Goal: Find contact information: Obtain details needed to contact an individual or organization

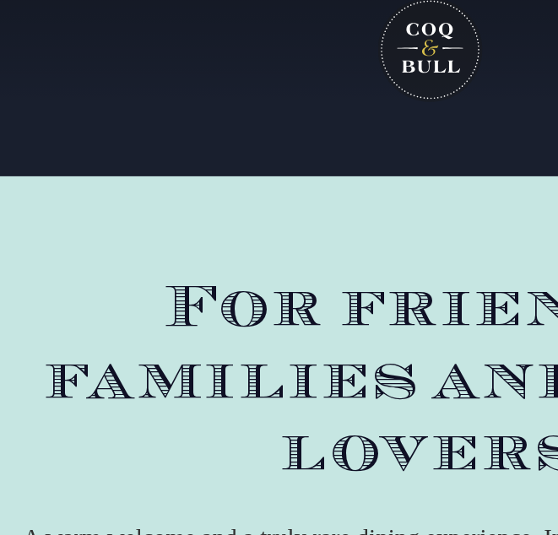
scroll to position [4, 0]
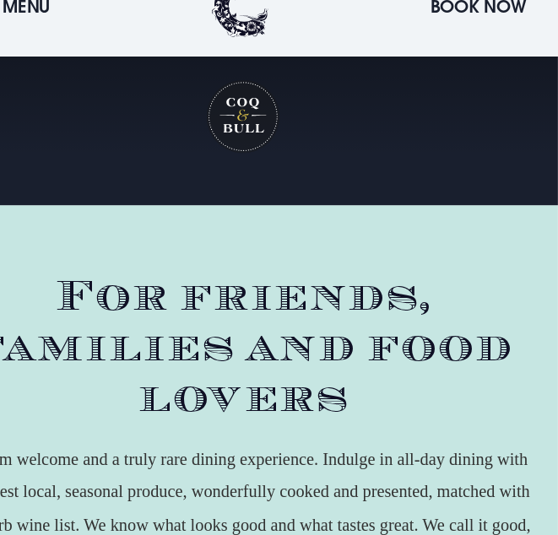
scroll to position [2128, 0]
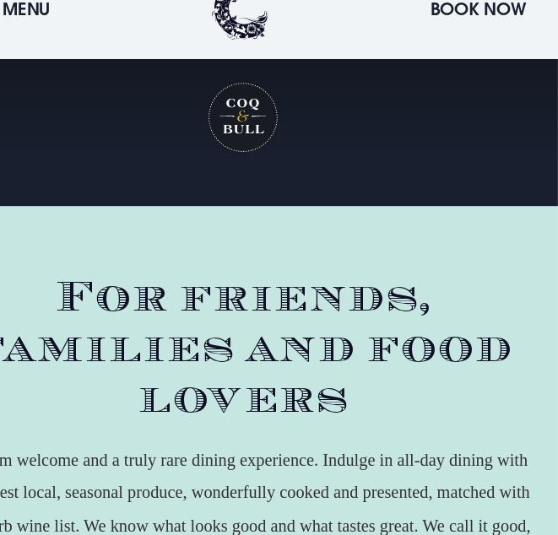
scroll to position [4, 0]
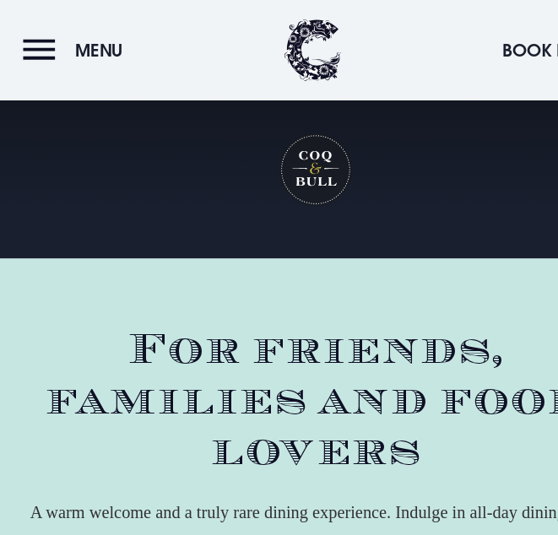
scroll to position [770, 0]
click at [35, 36] on button "Menu" at bounding box center [68, 44] width 97 height 36
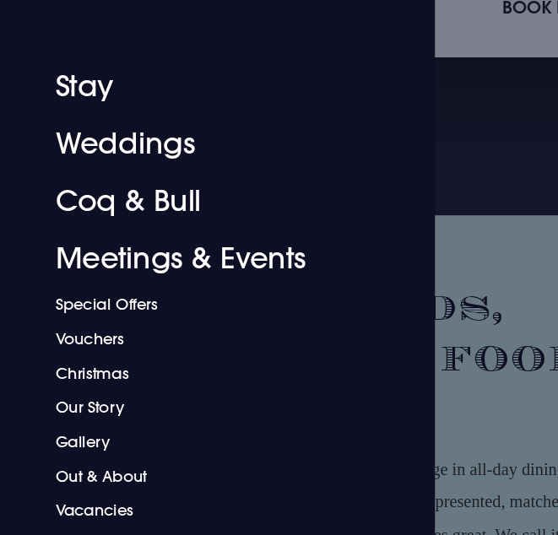
scroll to position [1463, 0]
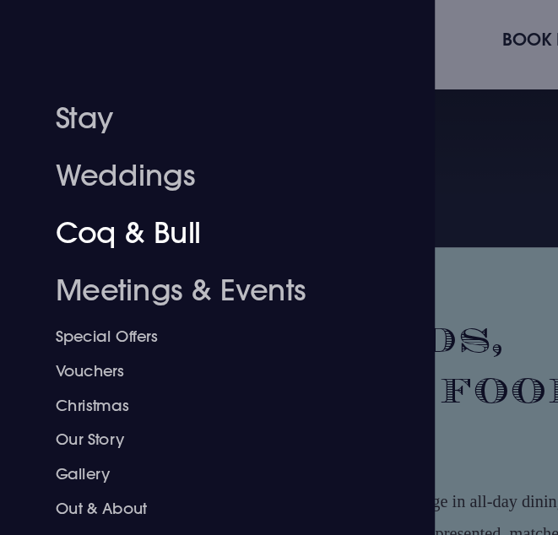
click at [70, 204] on link "Coq & Bull" at bounding box center [182, 216] width 267 height 51
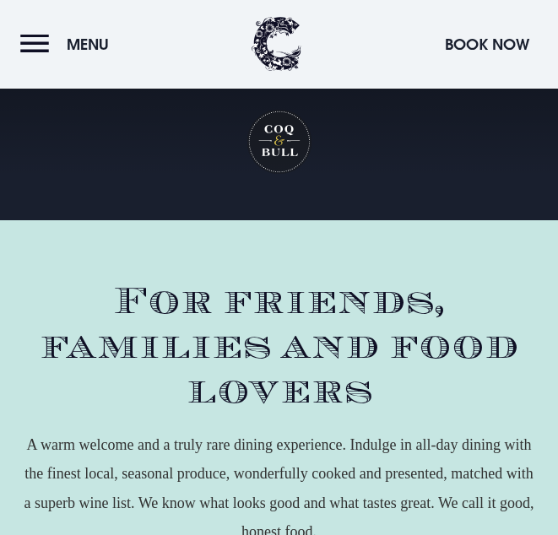
scroll to position [2799, 0]
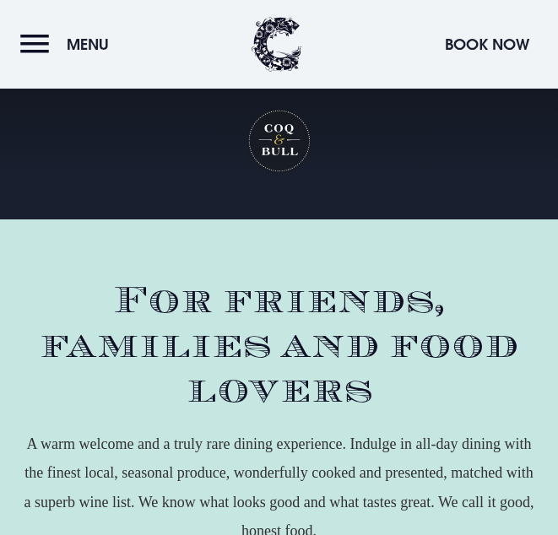
scroll to position [4, 0]
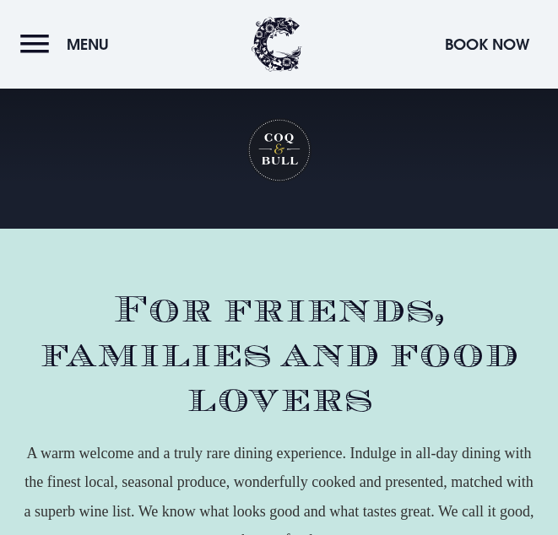
scroll to position [0, 0]
click at [33, 47] on button "Menu" at bounding box center [68, 44] width 97 height 36
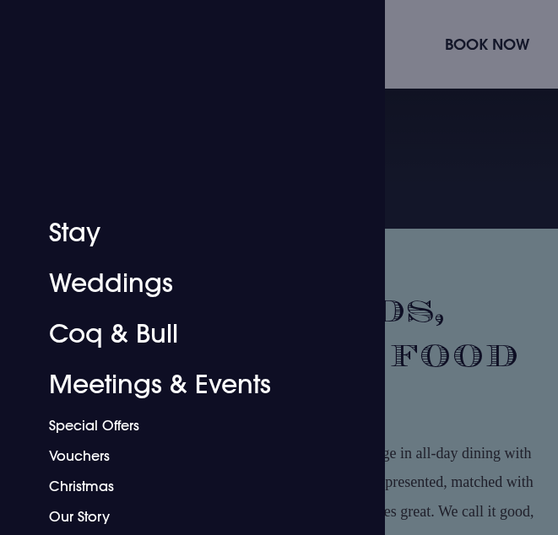
scroll to position [200, 0]
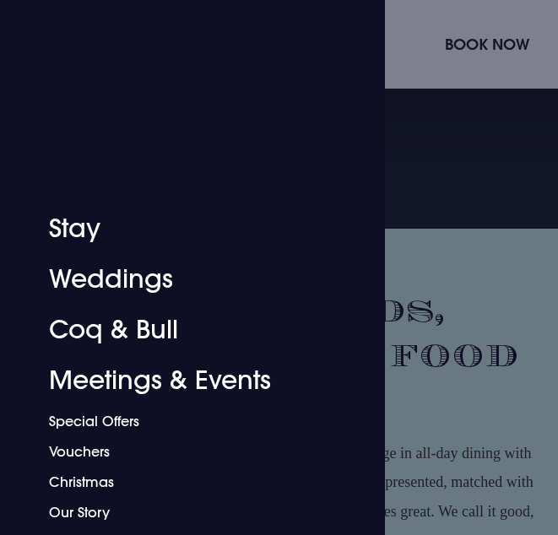
click at [82, 318] on link "Coq & Bull" at bounding box center [182, 330] width 267 height 51
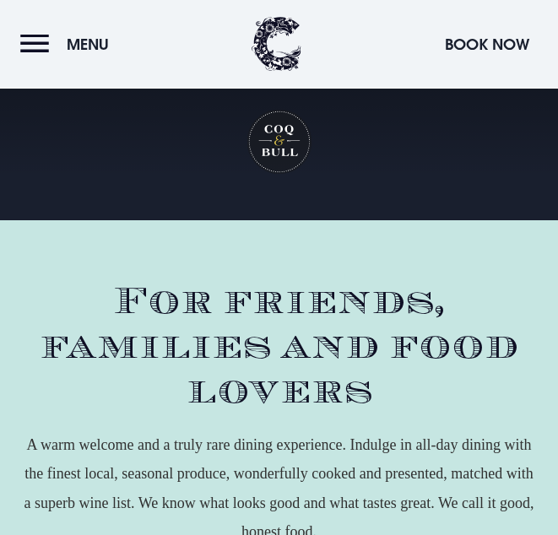
scroll to position [2168, 0]
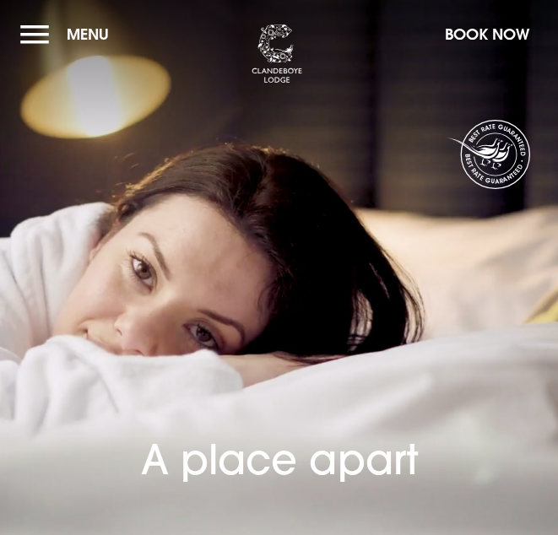
click at [39, 34] on button "Menu" at bounding box center [68, 34] width 97 height 36
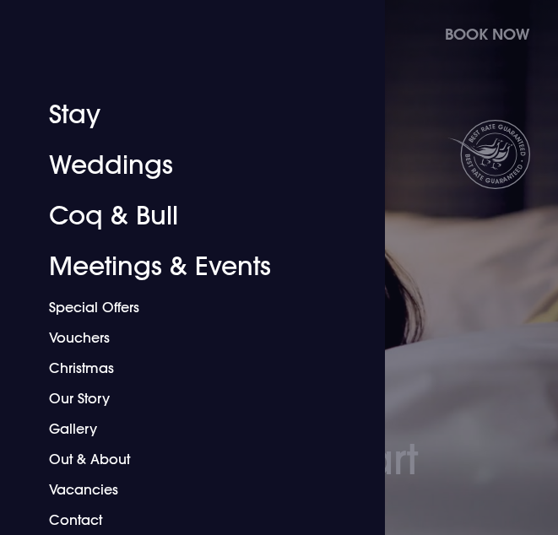
scroll to position [314, 0]
click at [78, 512] on link "Contact" at bounding box center [182, 519] width 267 height 30
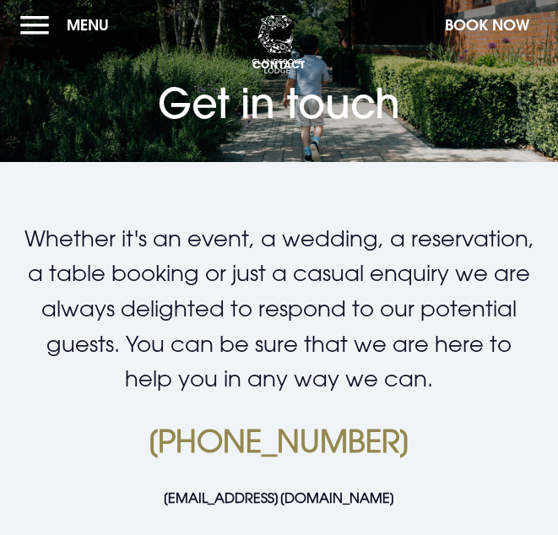
scroll to position [4, 0]
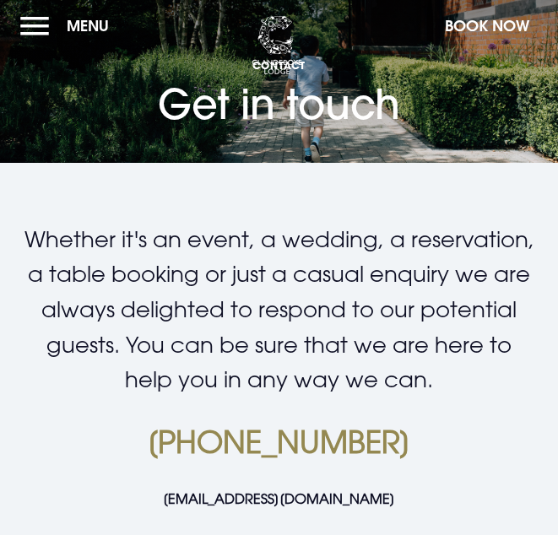
click at [138, 408] on div "Whether it's an event, a wedding, a reservation, a table booking or just a casu…" at bounding box center [278, 379] width 517 height 315
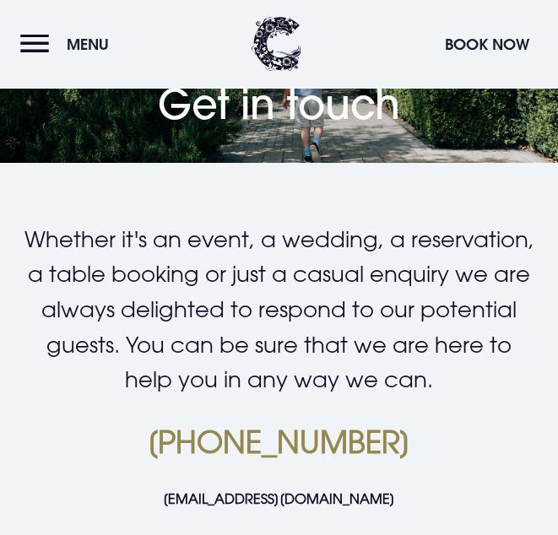
scroll to position [728, 0]
